Goal: Transaction & Acquisition: Register for event/course

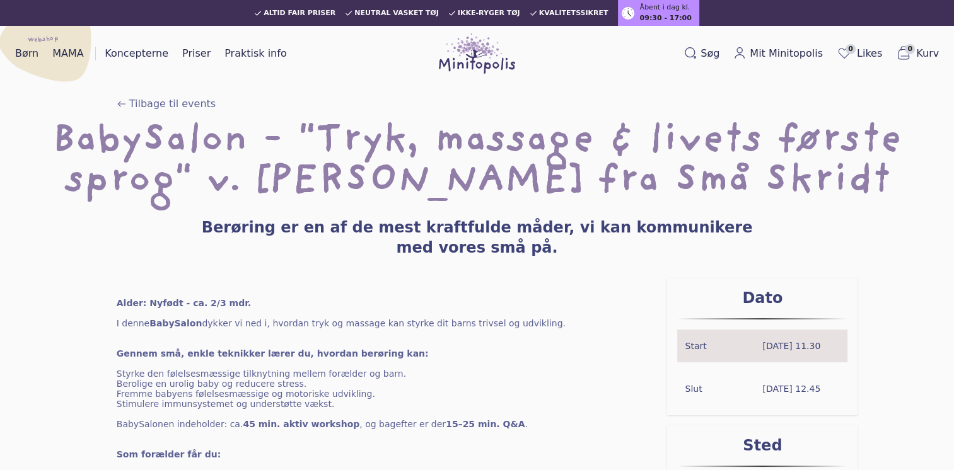
click at [483, 50] on img at bounding box center [477, 53] width 77 height 40
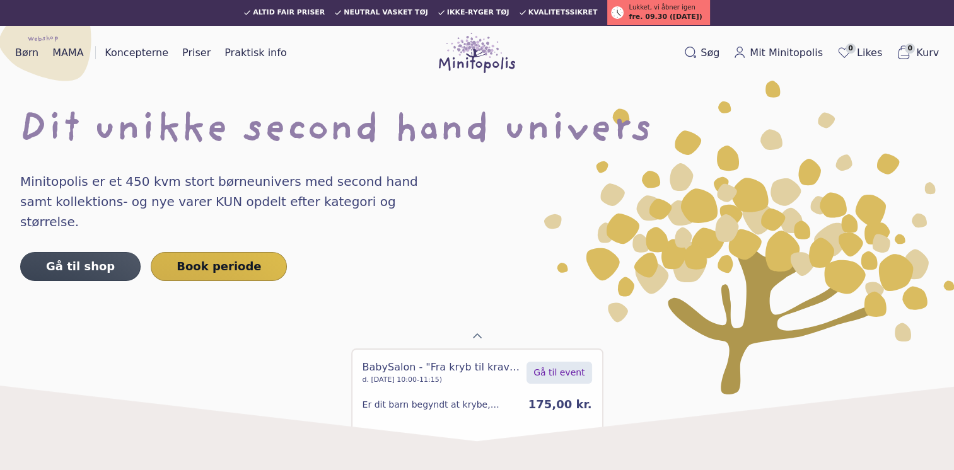
click at [562, 378] on span "Gå til event" at bounding box center [558, 372] width 51 height 13
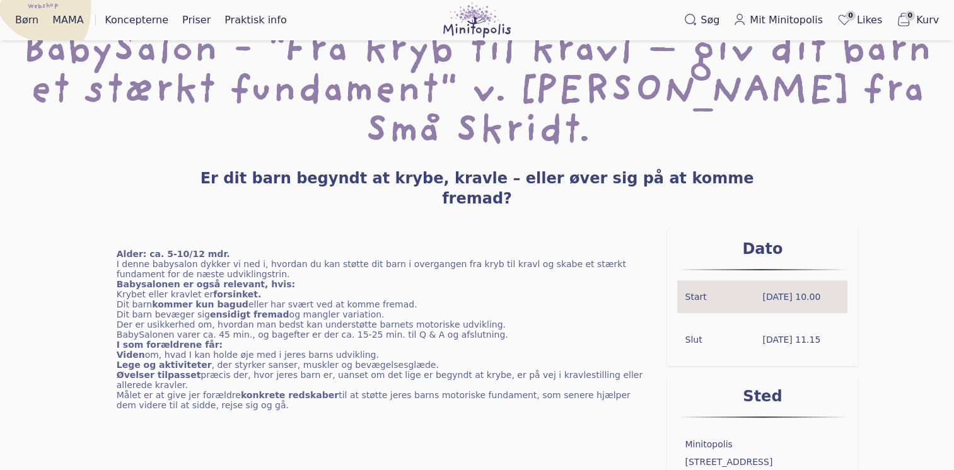
scroll to position [126, 0]
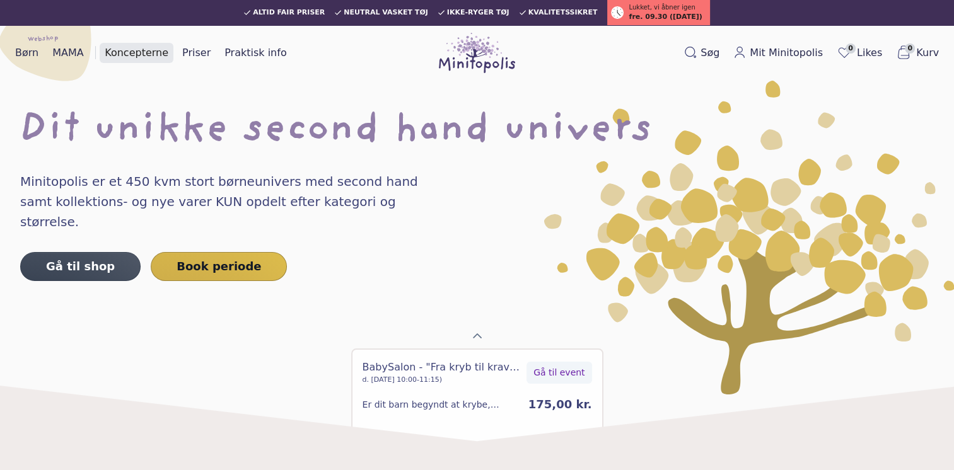
click at [106, 53] on link "Koncepterne" at bounding box center [137, 53] width 74 height 20
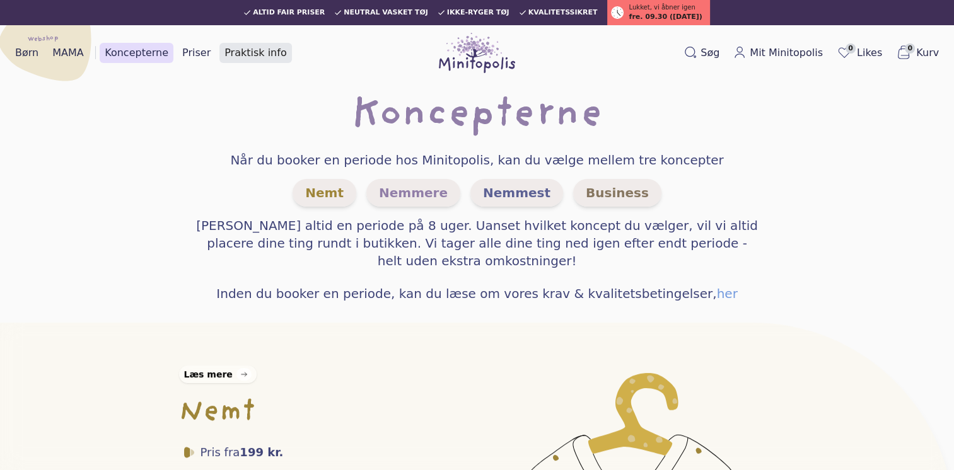
click at [259, 53] on link "Praktisk info" at bounding box center [255, 53] width 72 height 20
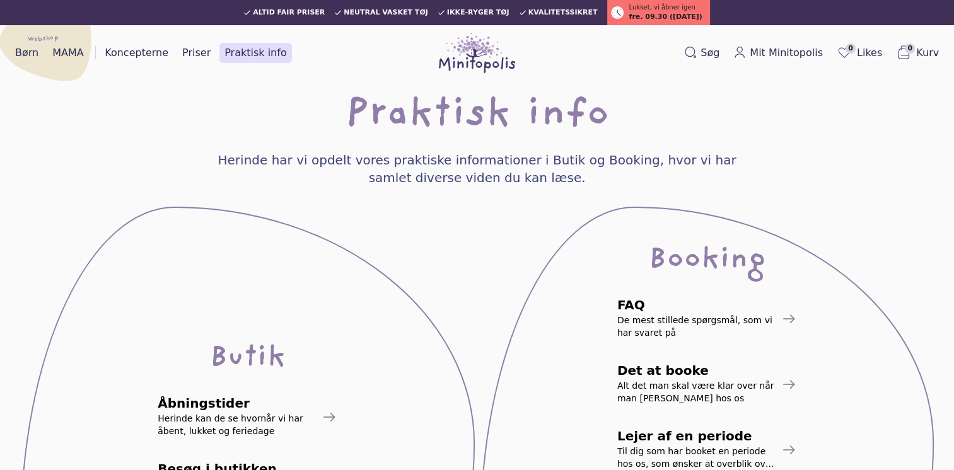
click at [686, 57] on div "Søg Mit Minitopolis 0 Likes 0 Kurv" at bounding box center [790, 53] width 308 height 40
click at [711, 55] on span "Søg" at bounding box center [710, 52] width 19 height 15
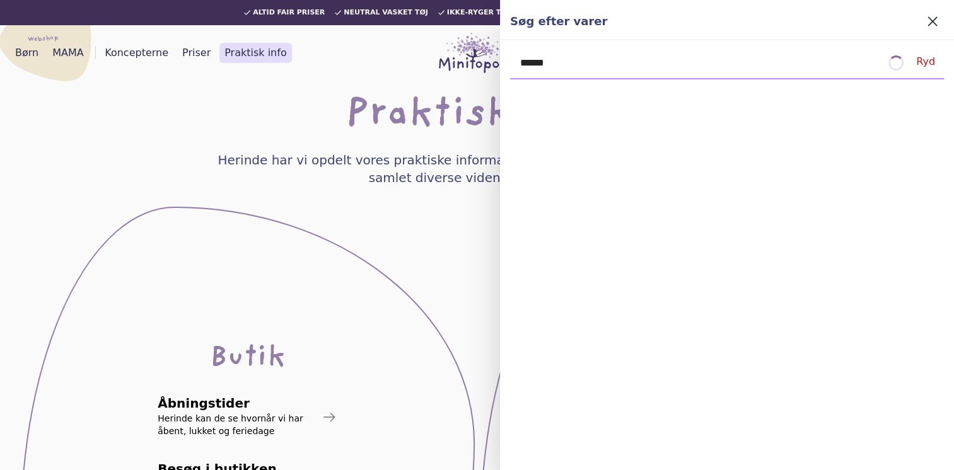
type input "******"
click at [434, 258] on section "Butik Åbningstider Herinde kan de se hvornår vi har åbent, lukket og feriedage …" at bounding box center [477, 470] width 914 height 527
click at [472, 50] on img at bounding box center [477, 53] width 77 height 40
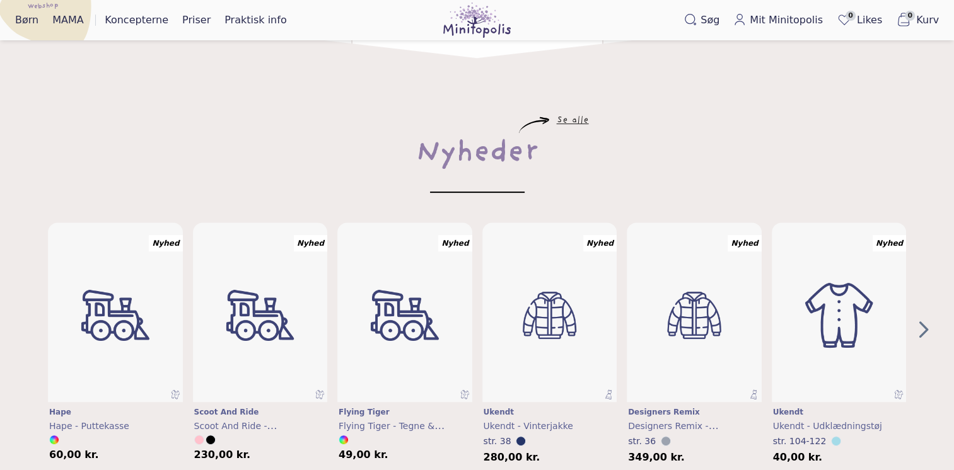
scroll to position [252, 0]
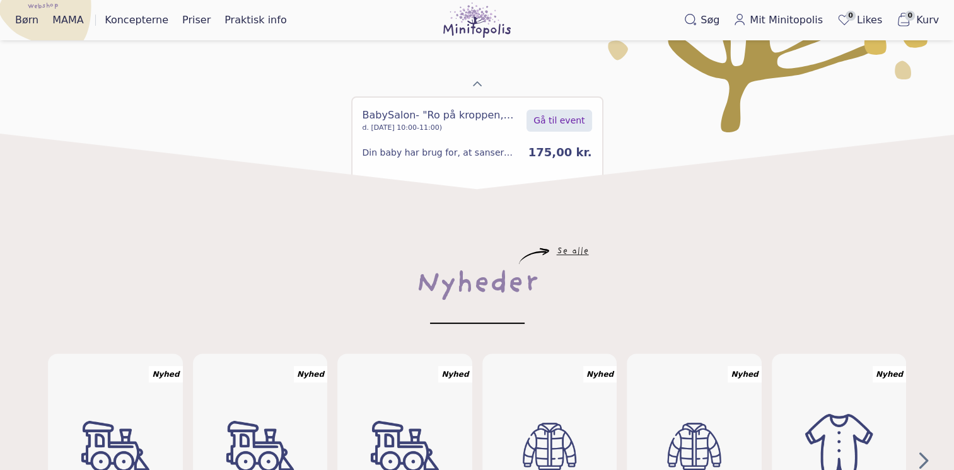
click at [555, 122] on span "Gå til event" at bounding box center [558, 120] width 51 height 13
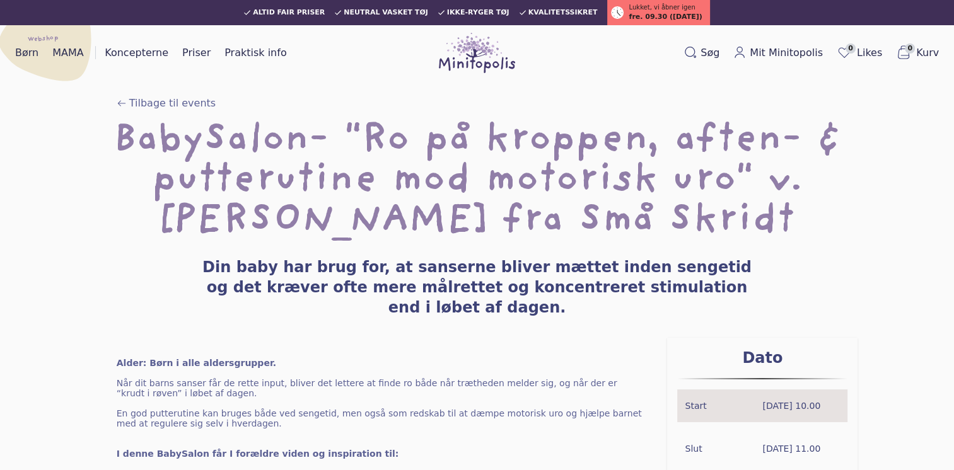
click at [474, 63] on img at bounding box center [477, 53] width 77 height 40
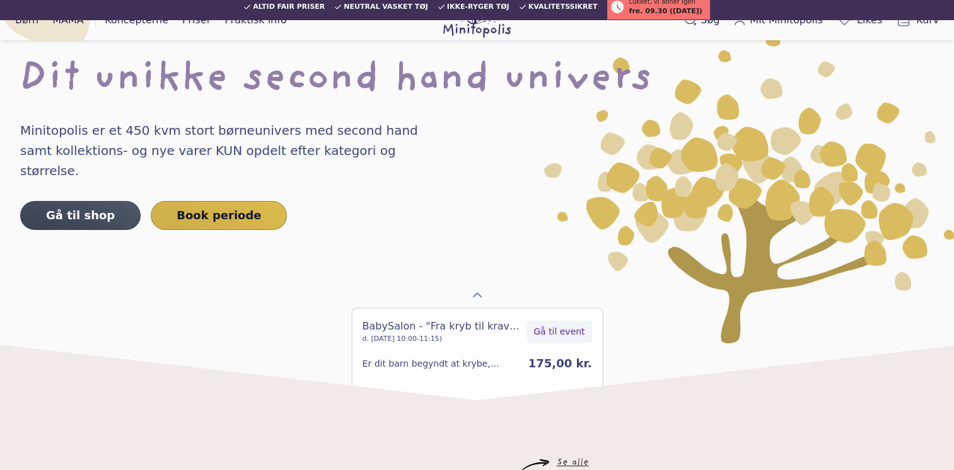
scroll to position [63, 0]
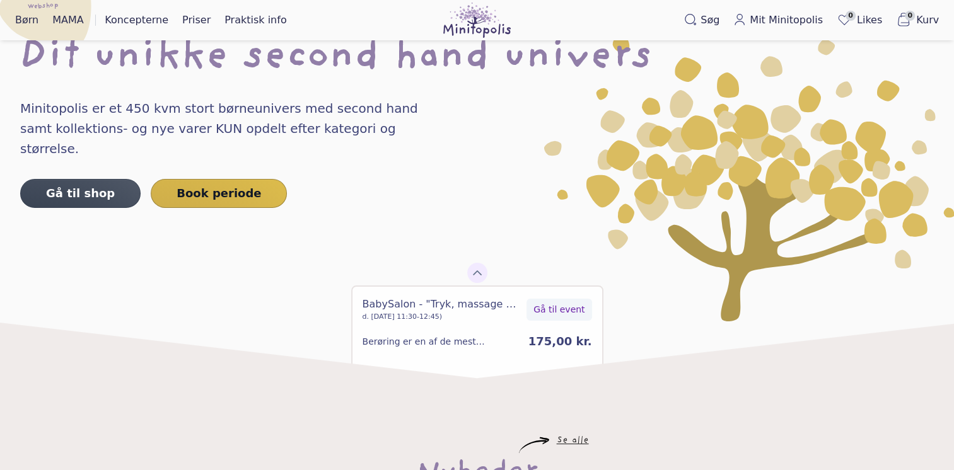
click at [475, 274] on icon "Previous Page" at bounding box center [477, 273] width 10 height 10
click at [574, 310] on span "Gå til event" at bounding box center [558, 309] width 51 height 13
